Goal: Book appointment/travel/reservation

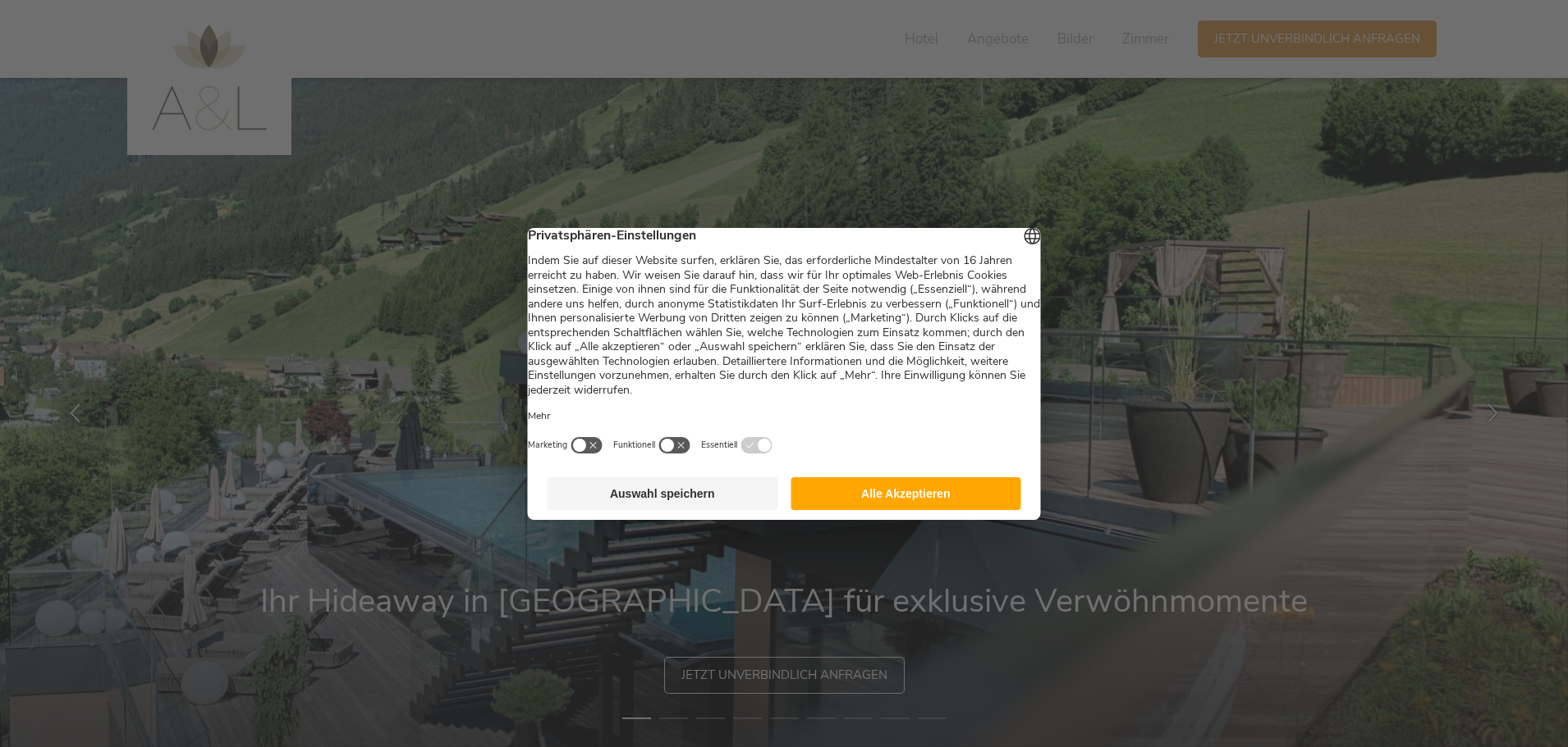
click at [932, 511] on button "Alle Akzeptieren" at bounding box center [906, 494] width 230 height 33
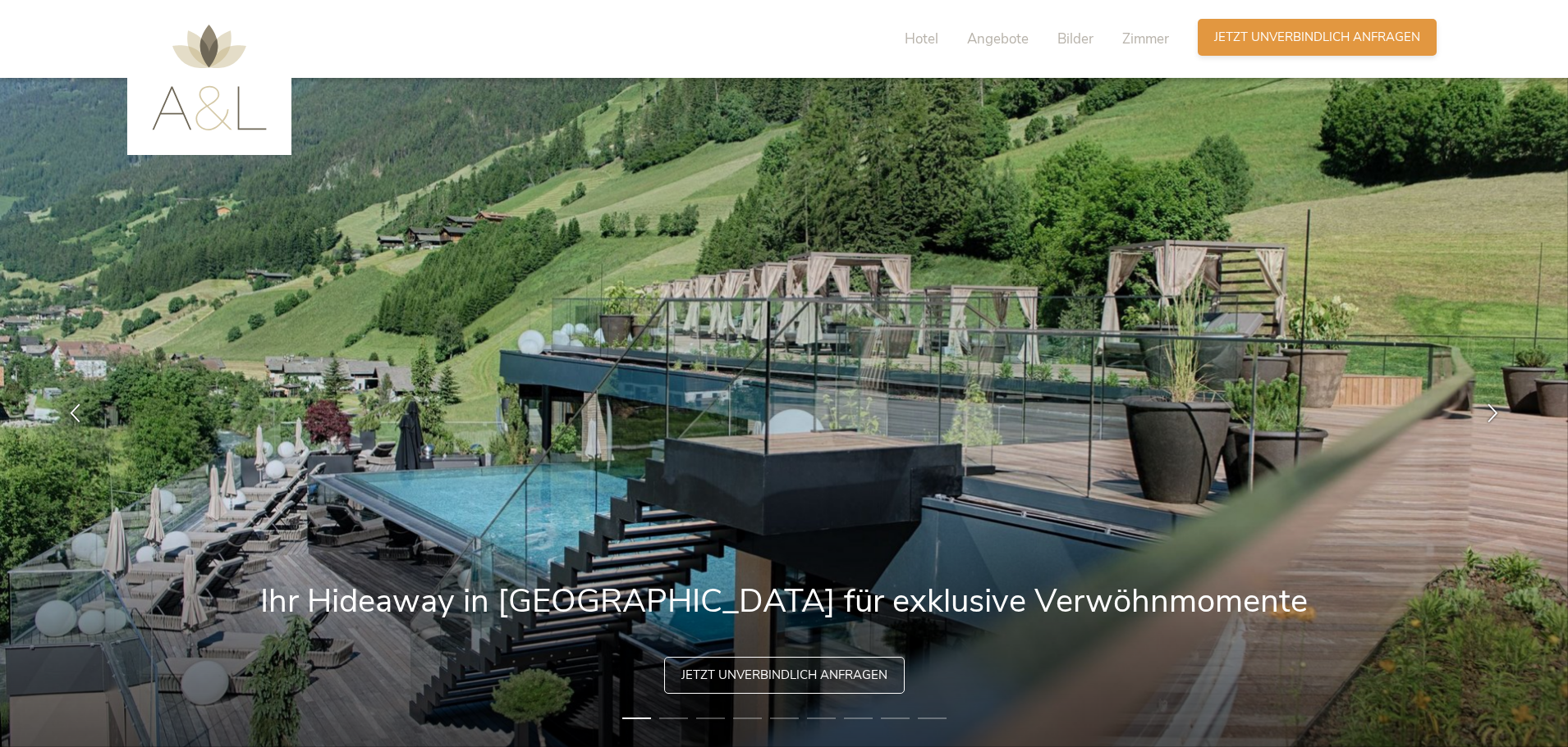
click at [1244, 43] on span "Jetzt unverbindlich anfragen" at bounding box center [1317, 37] width 206 height 17
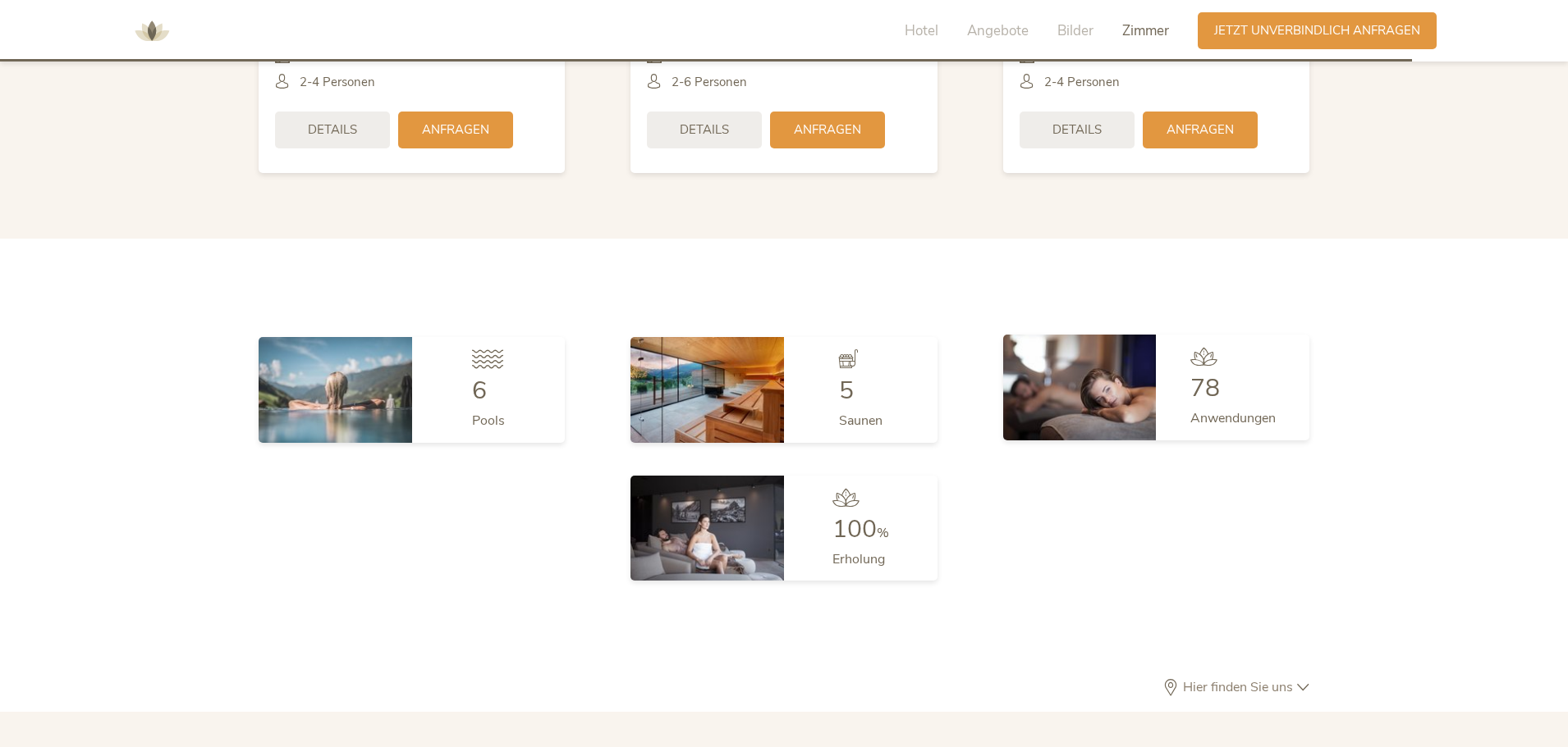
scroll to position [4254, 0]
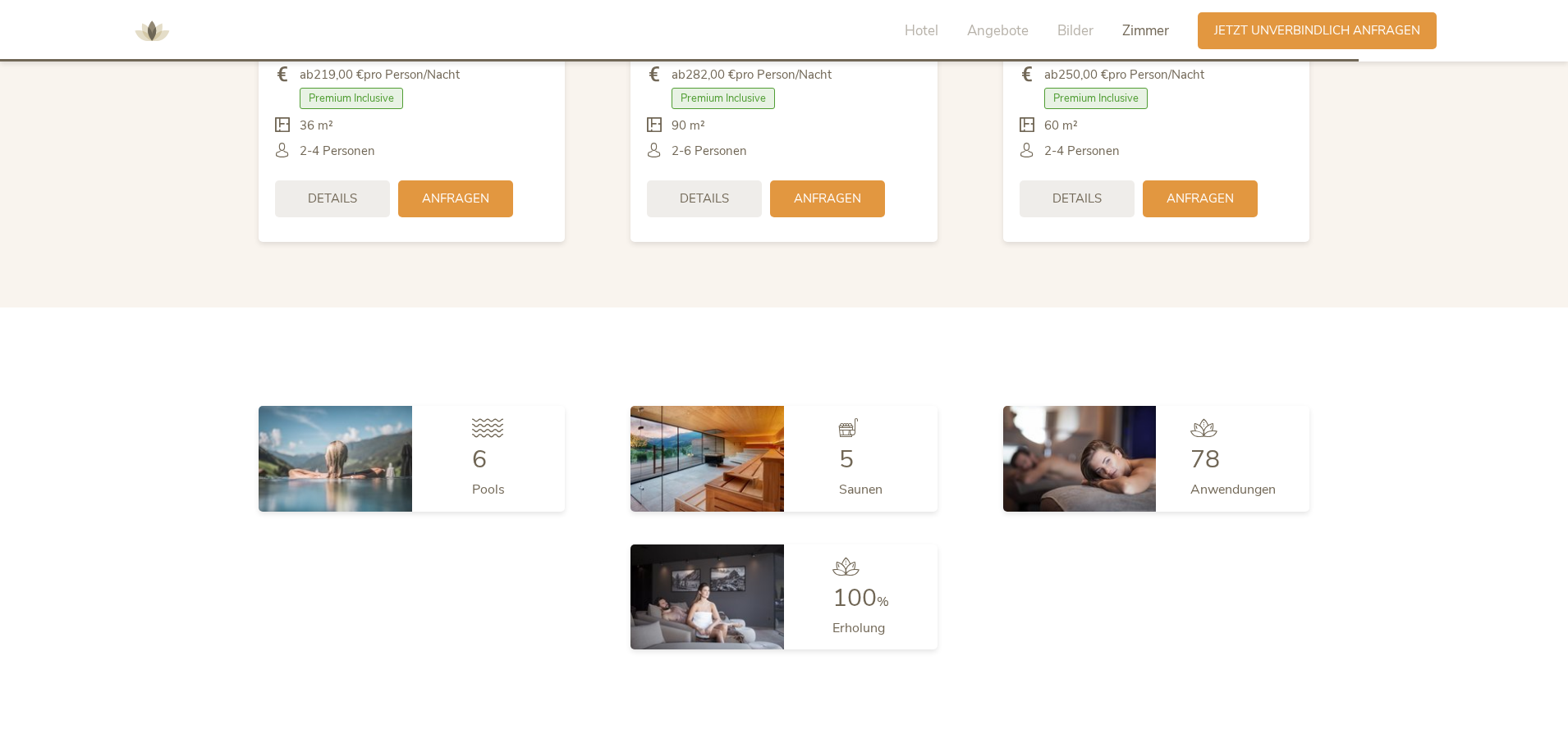
click at [1148, 33] on span "Zimmer" at bounding box center [1146, 31] width 47 height 19
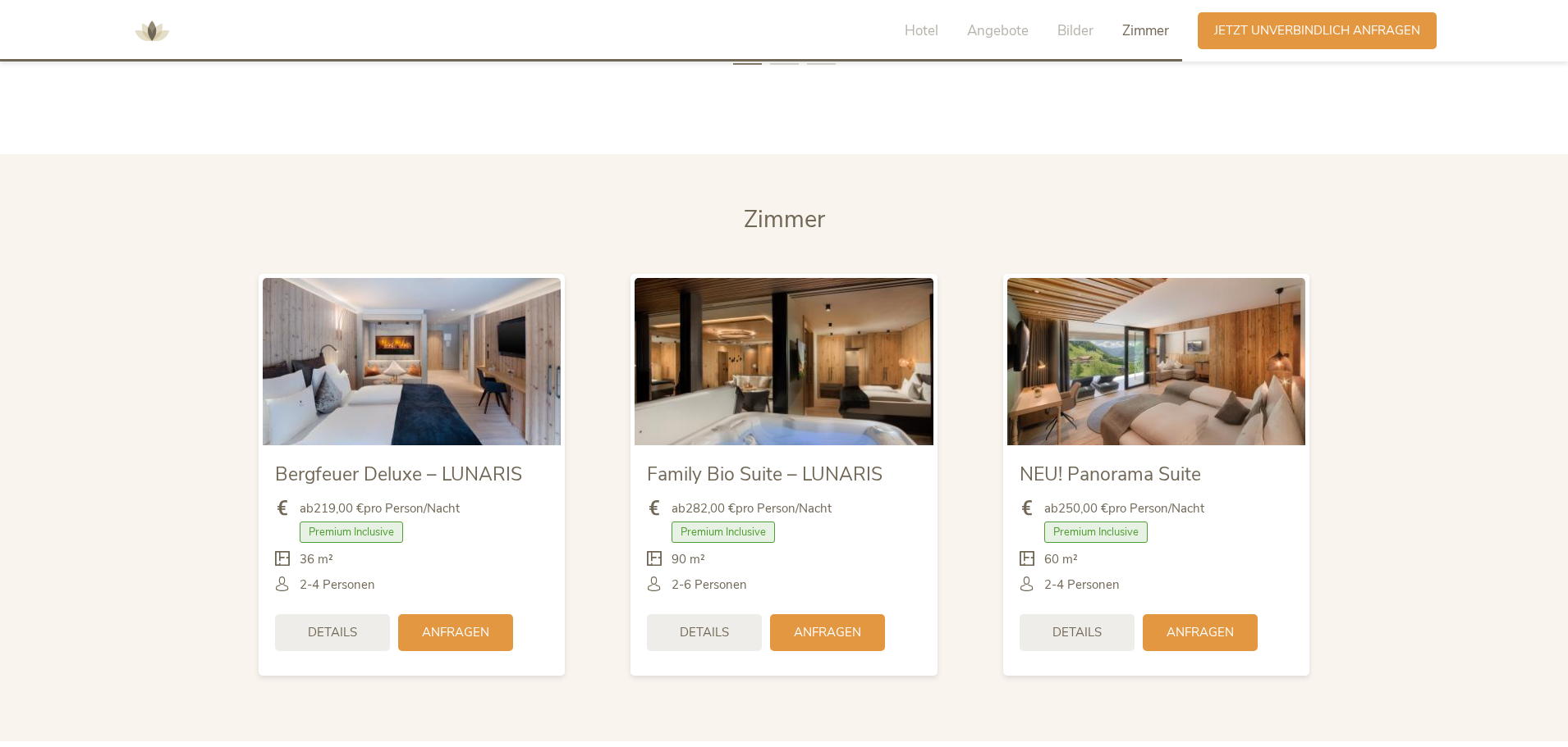
scroll to position [3949, 0]
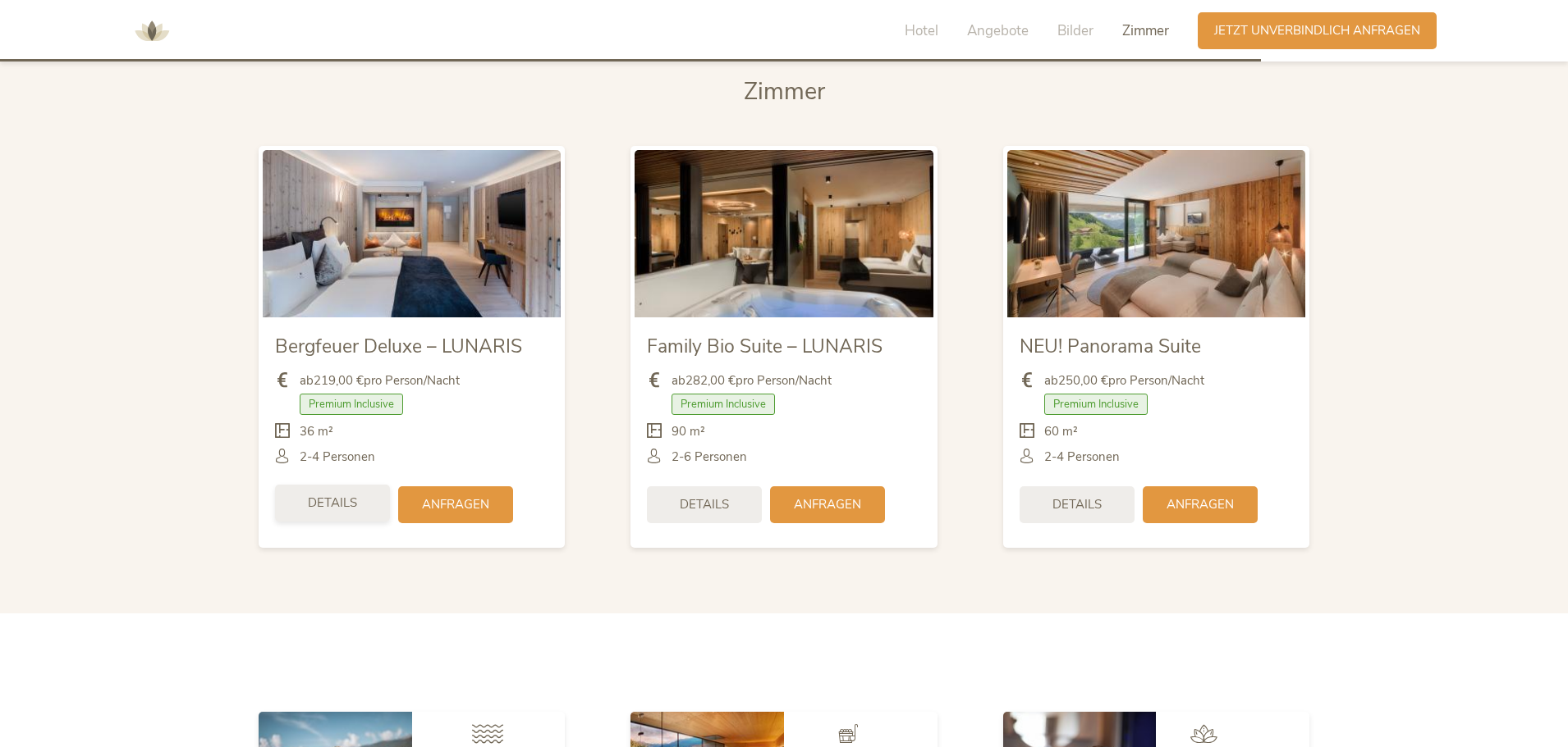
click at [363, 485] on div "Details" at bounding box center [332, 503] width 115 height 37
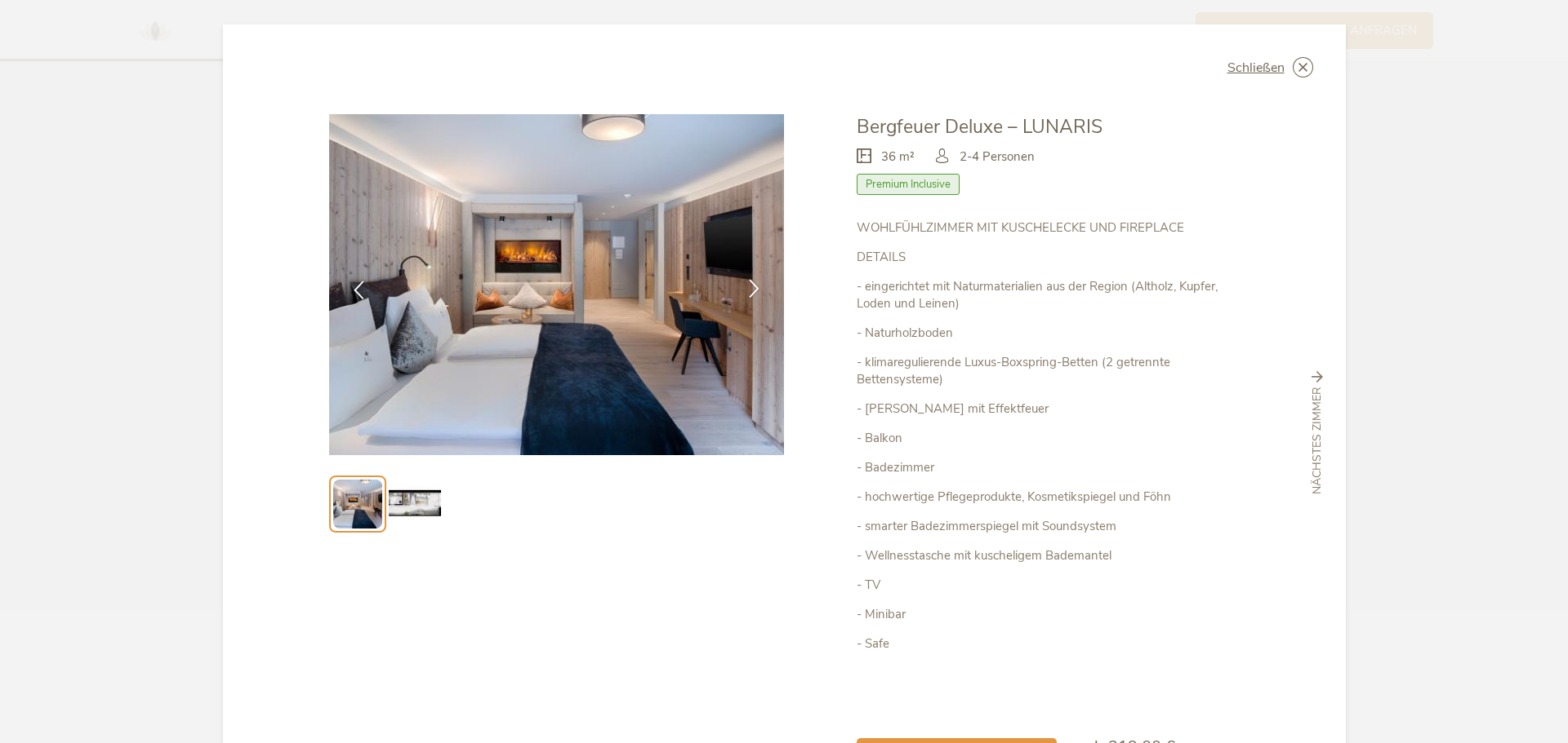
click at [748, 308] on div at bounding box center [755, 290] width 52 height 52
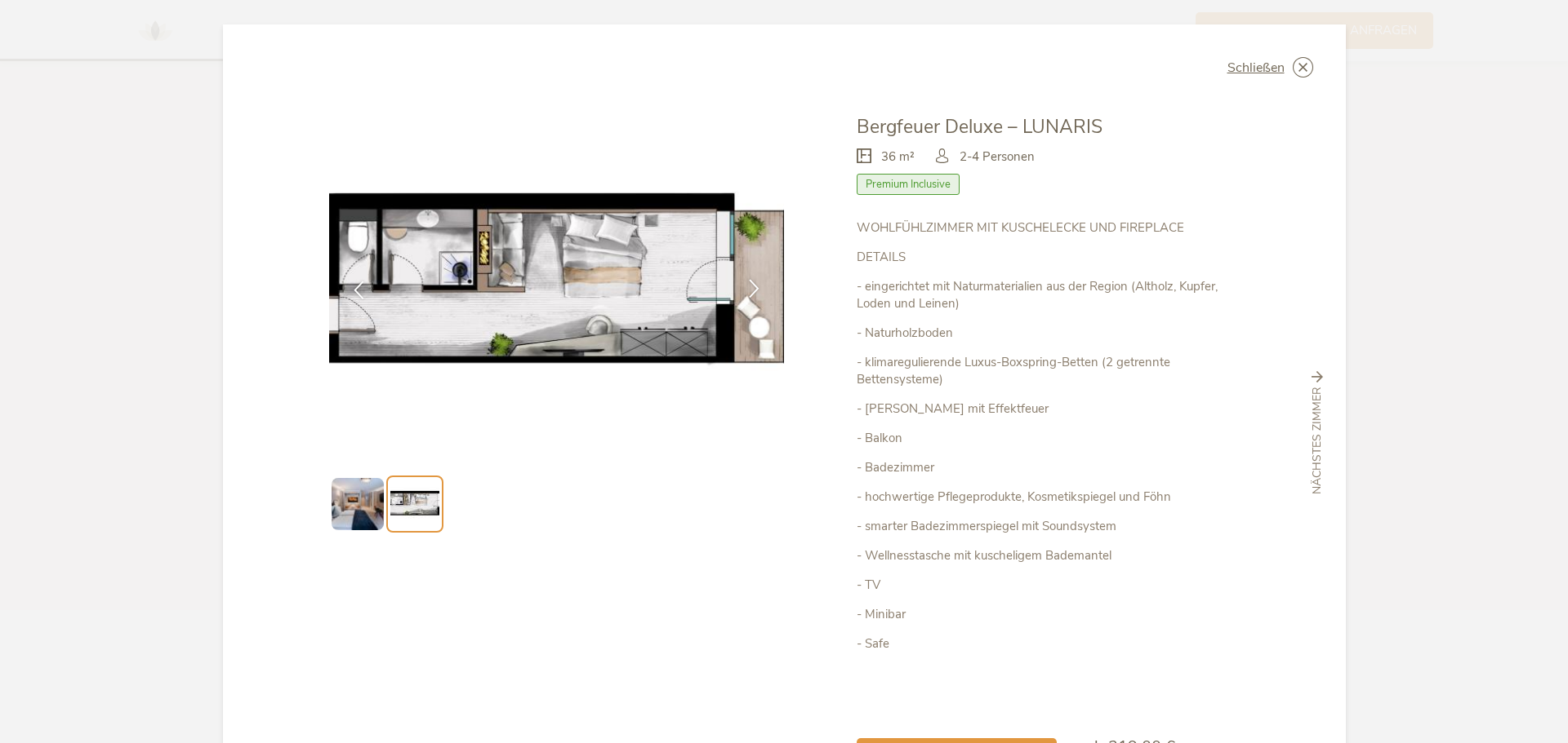
click at [748, 302] on div at bounding box center [755, 290] width 52 height 52
click at [749, 287] on icon at bounding box center [754, 289] width 19 height 19
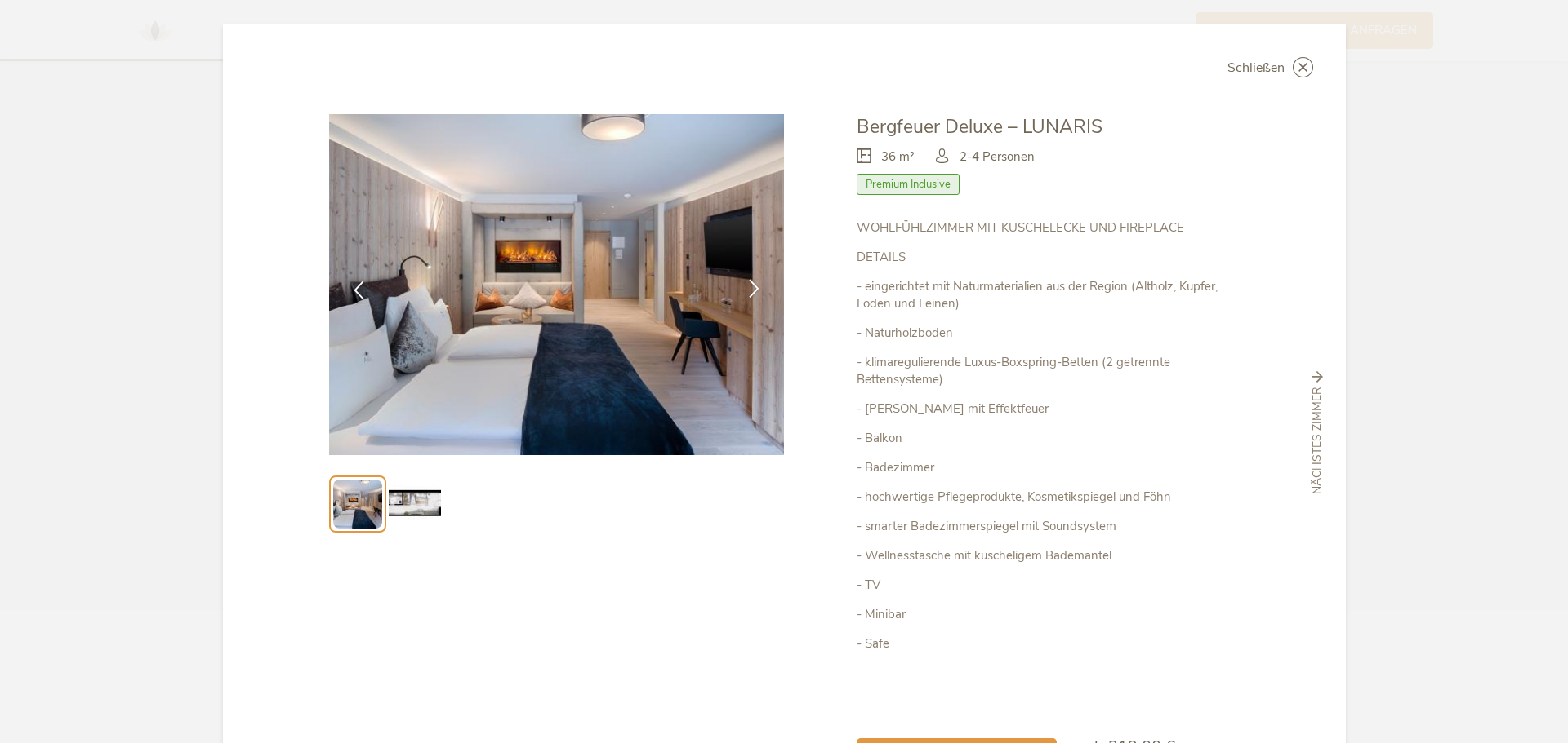
click at [749, 287] on icon at bounding box center [754, 289] width 19 height 19
click at [1238, 73] on span "Schließen" at bounding box center [1256, 67] width 57 height 13
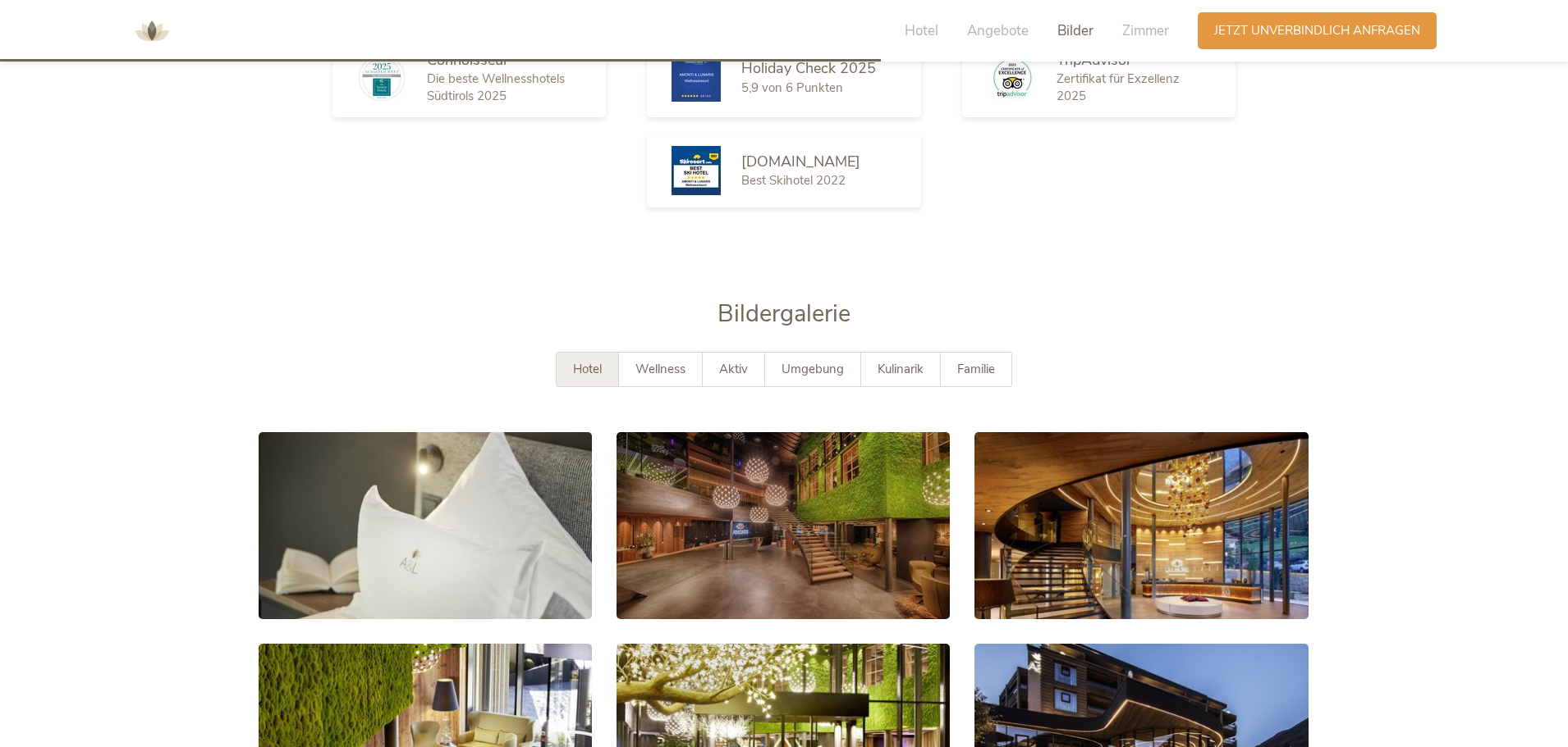
scroll to position [2696, 0]
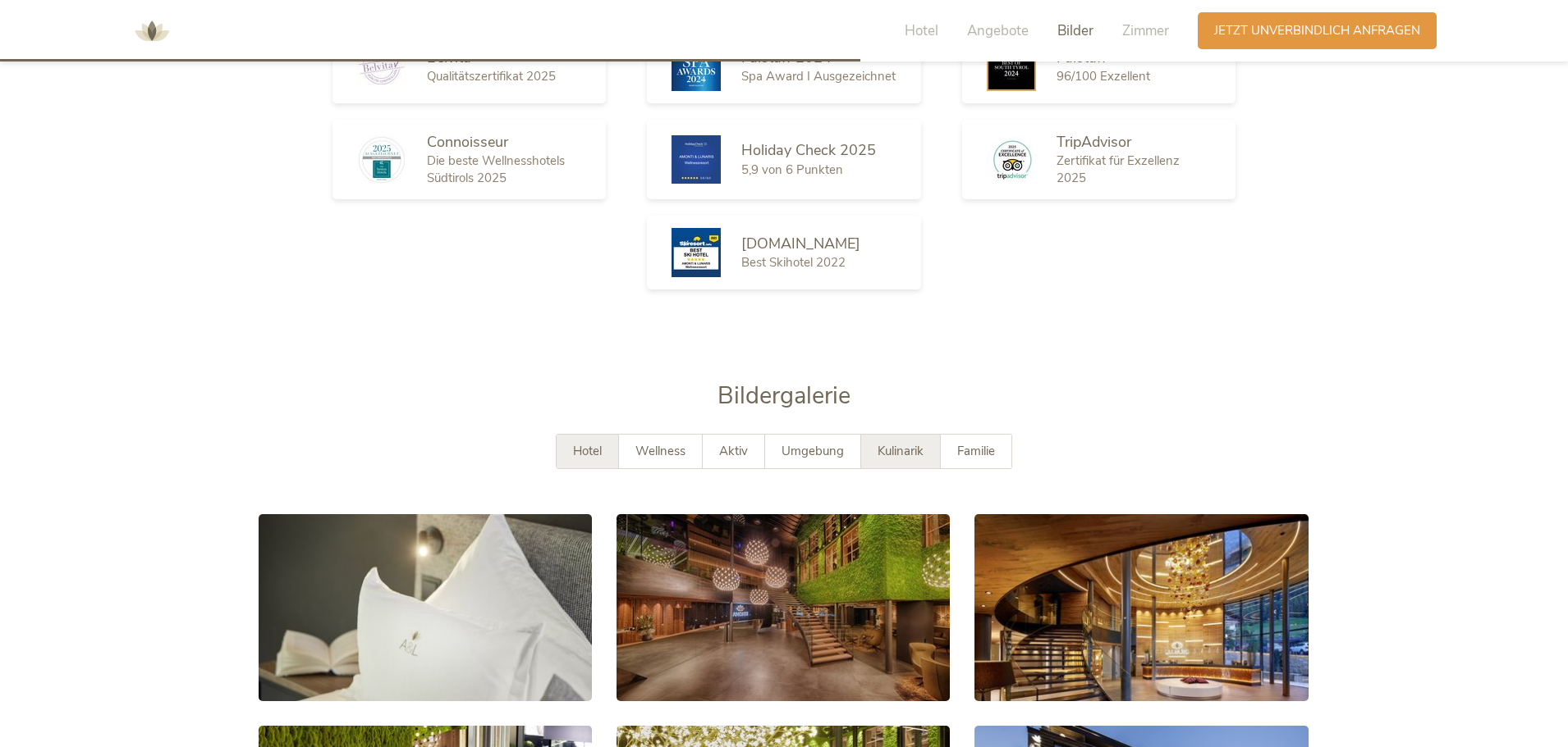
click at [888, 443] on span "Kulinarik" at bounding box center [900, 451] width 46 height 17
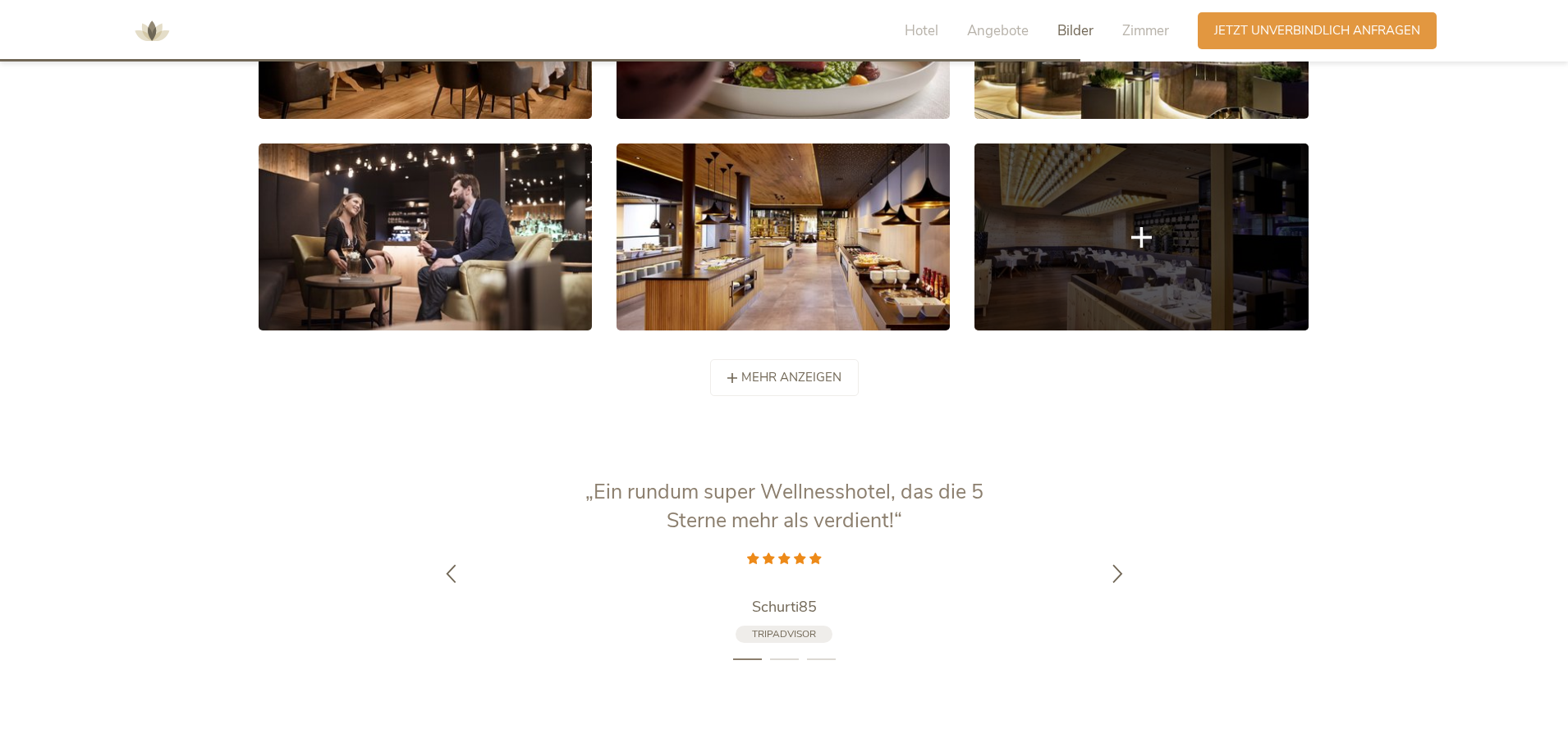
scroll to position [3434, 0]
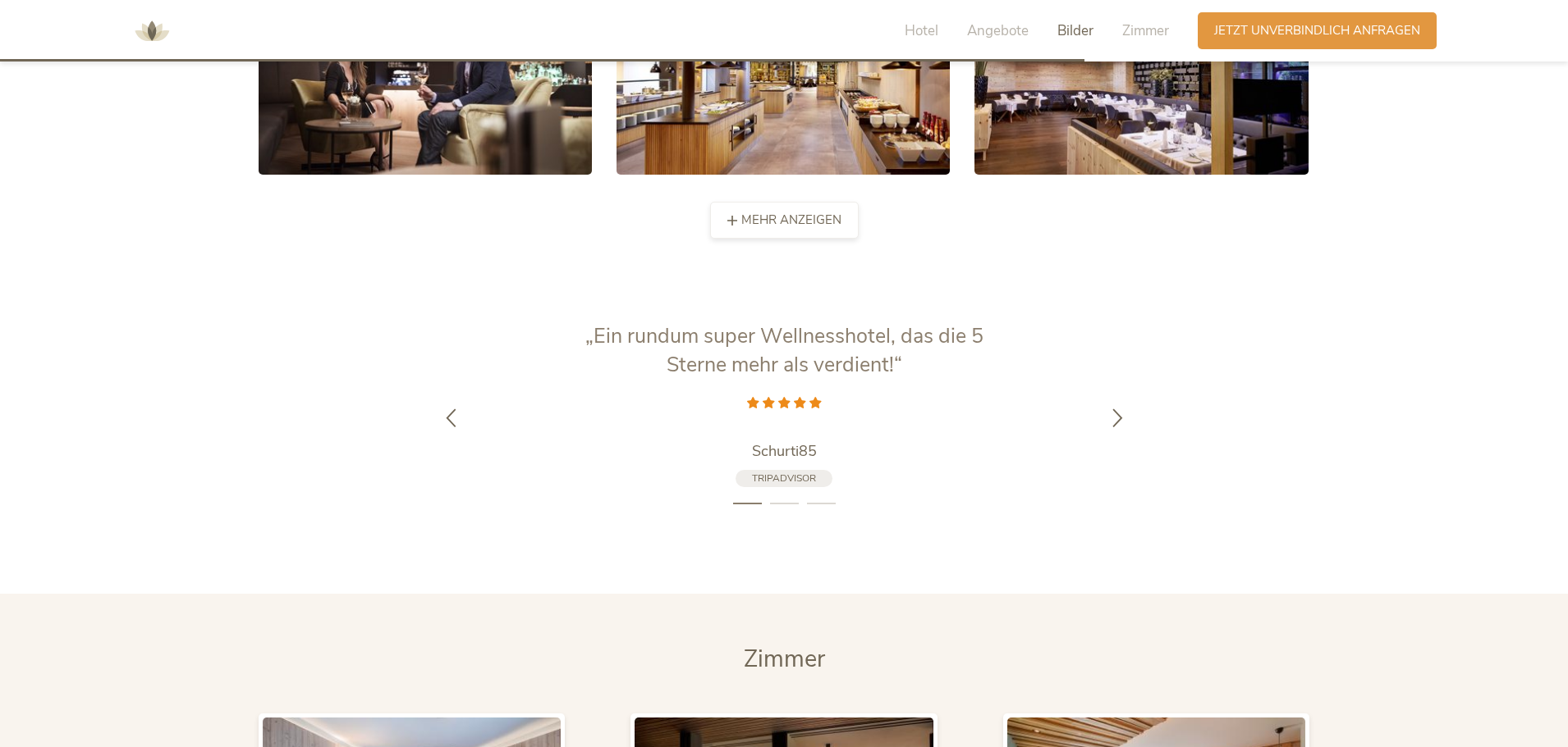
click at [817, 212] on span "mehr anzeigen" at bounding box center [791, 221] width 100 height 17
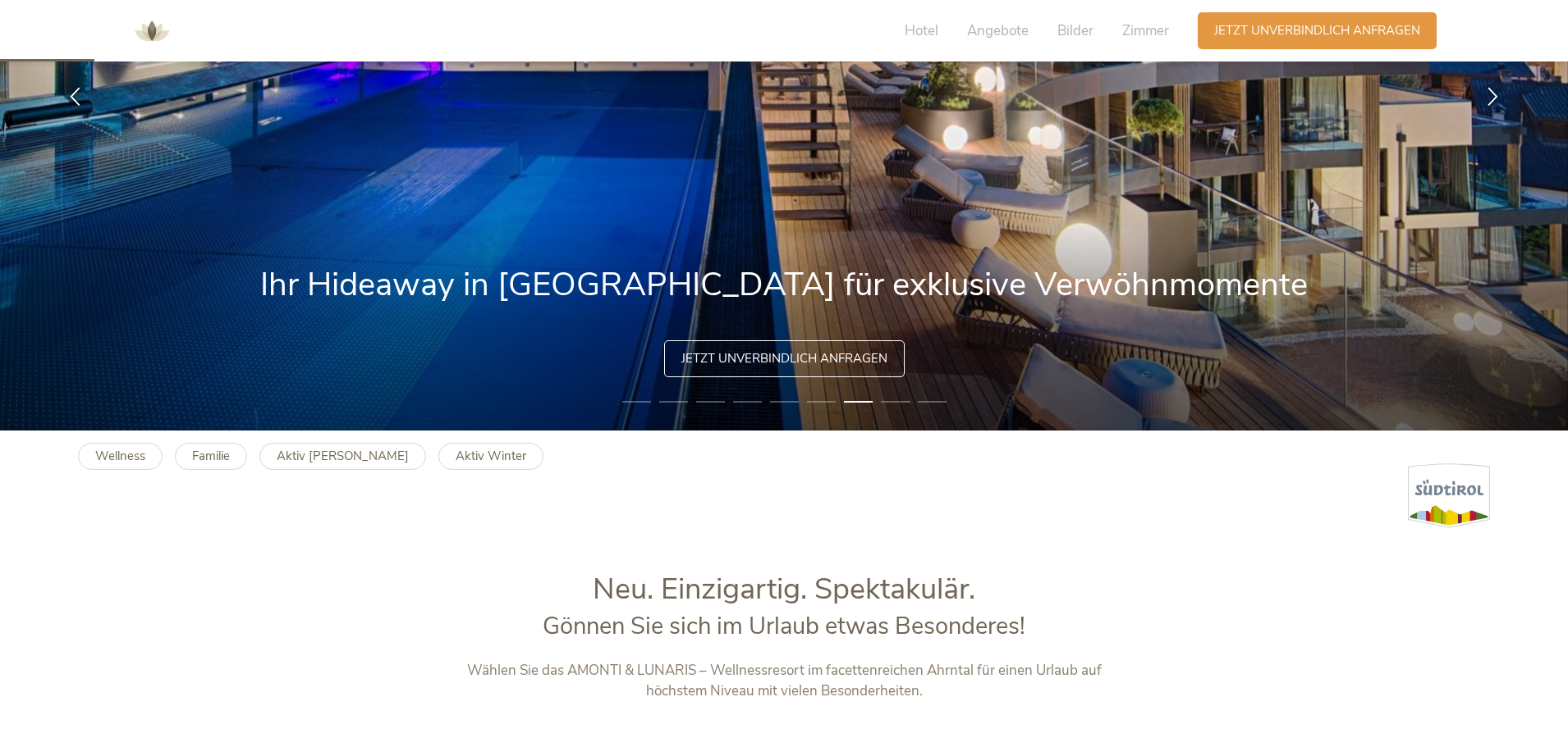
scroll to position [0, 0]
